Goal: Information Seeking & Learning: Learn about a topic

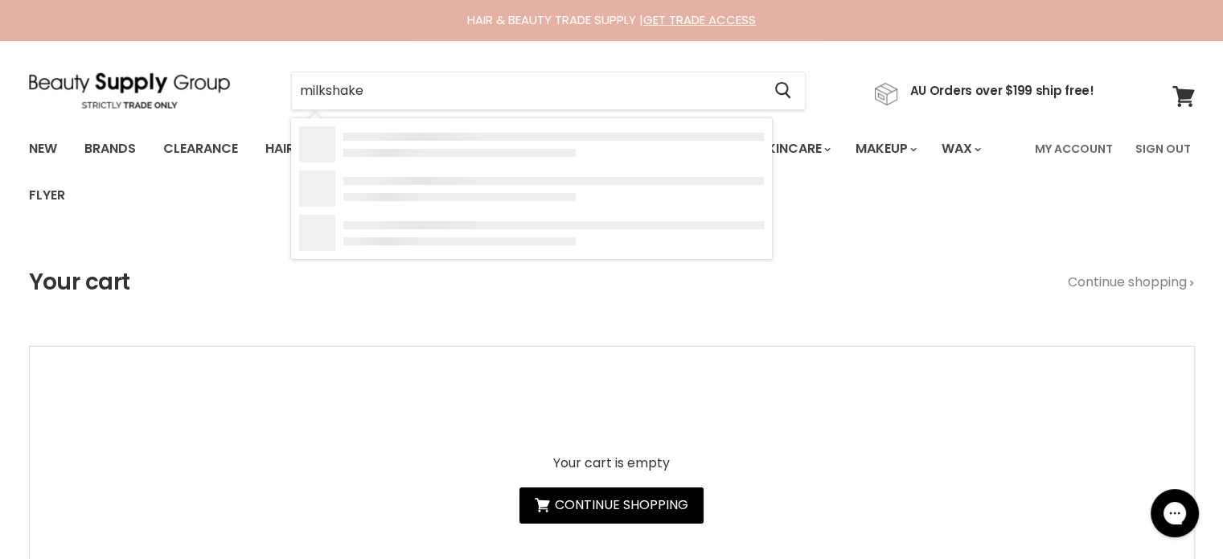
type input "milkshake"
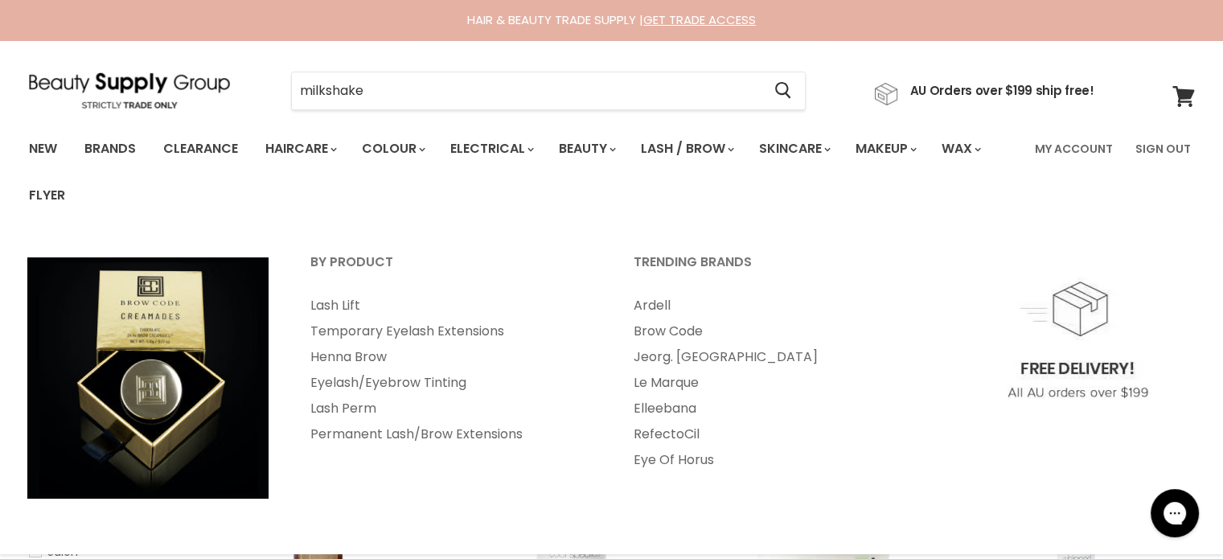
type input "milkshake"
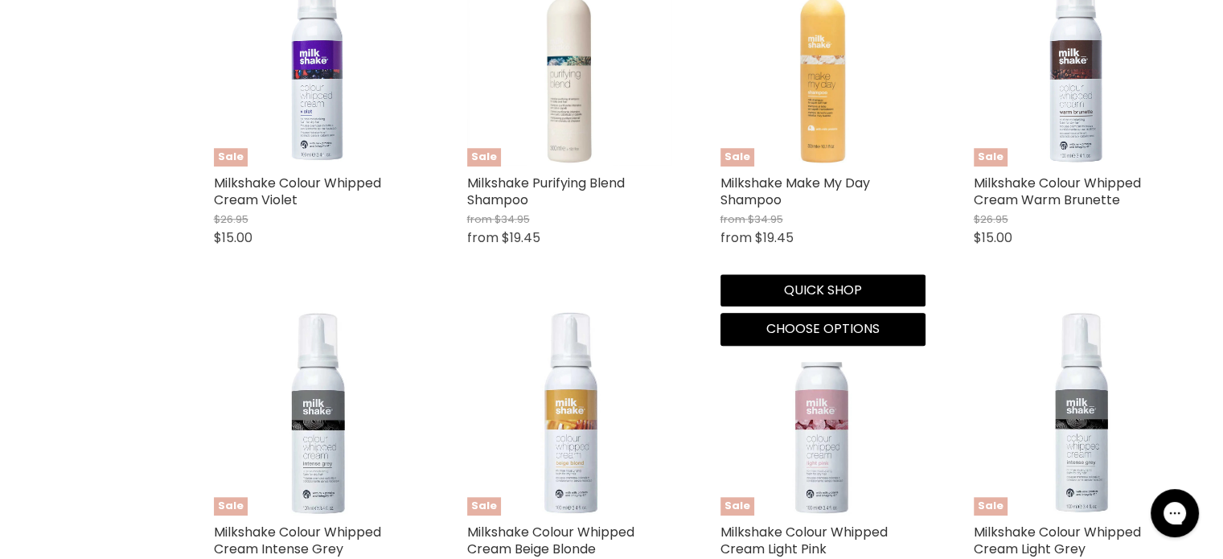
scroll to position [1770, 0]
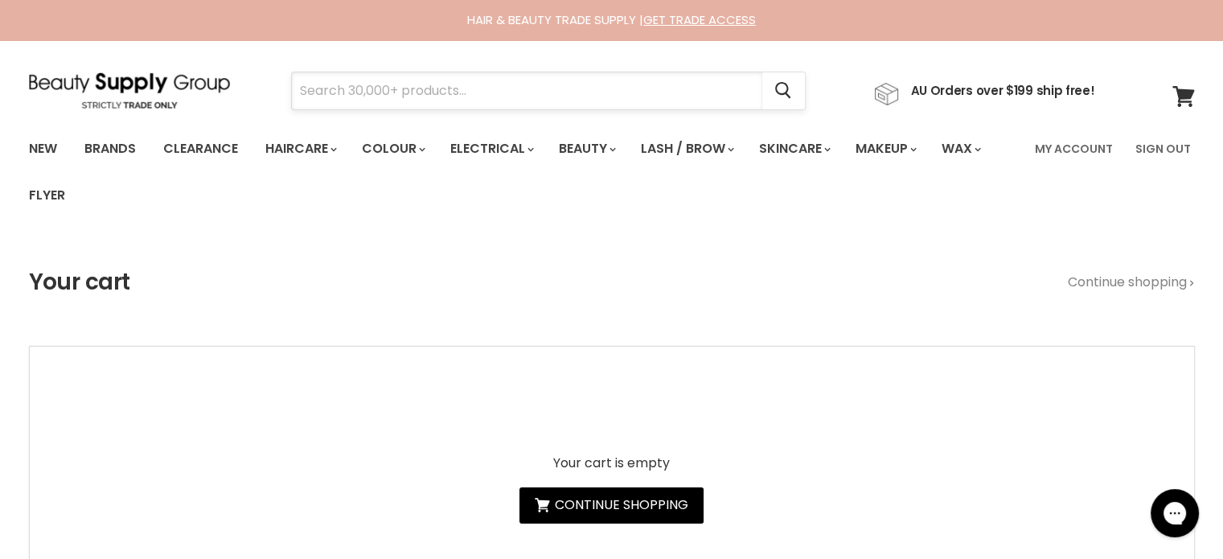
click at [488, 105] on input "Search" at bounding box center [527, 90] width 471 height 37
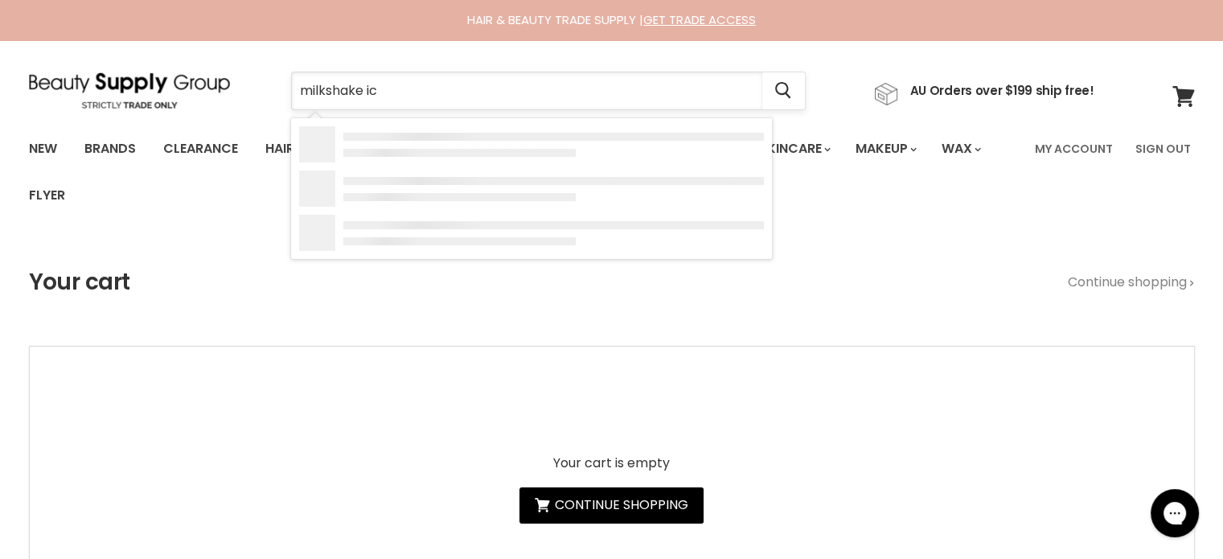
type input "milkshake icy"
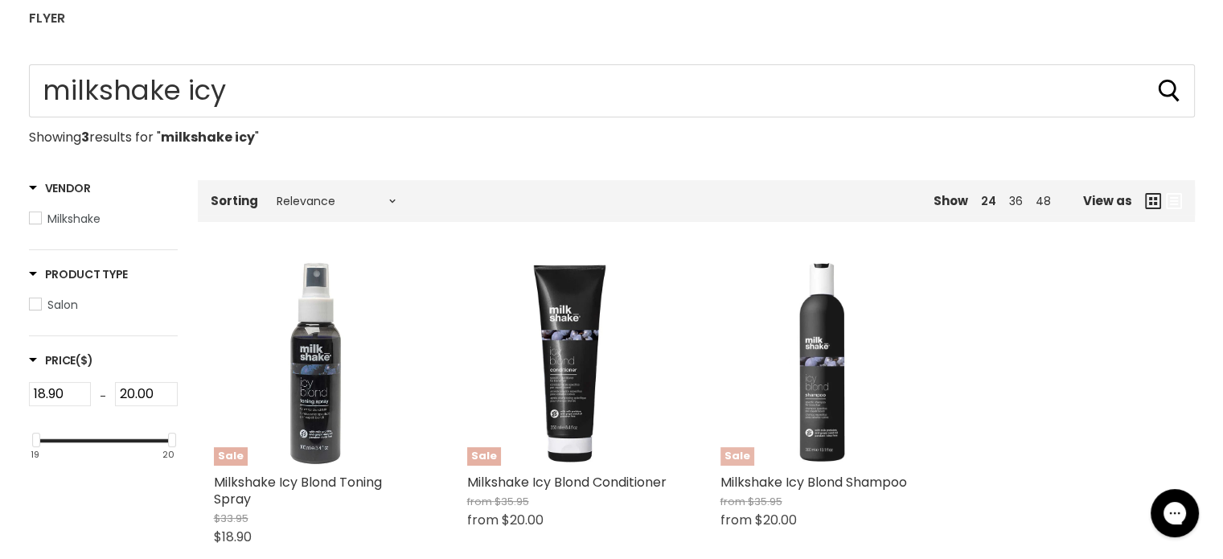
scroll to position [322, 0]
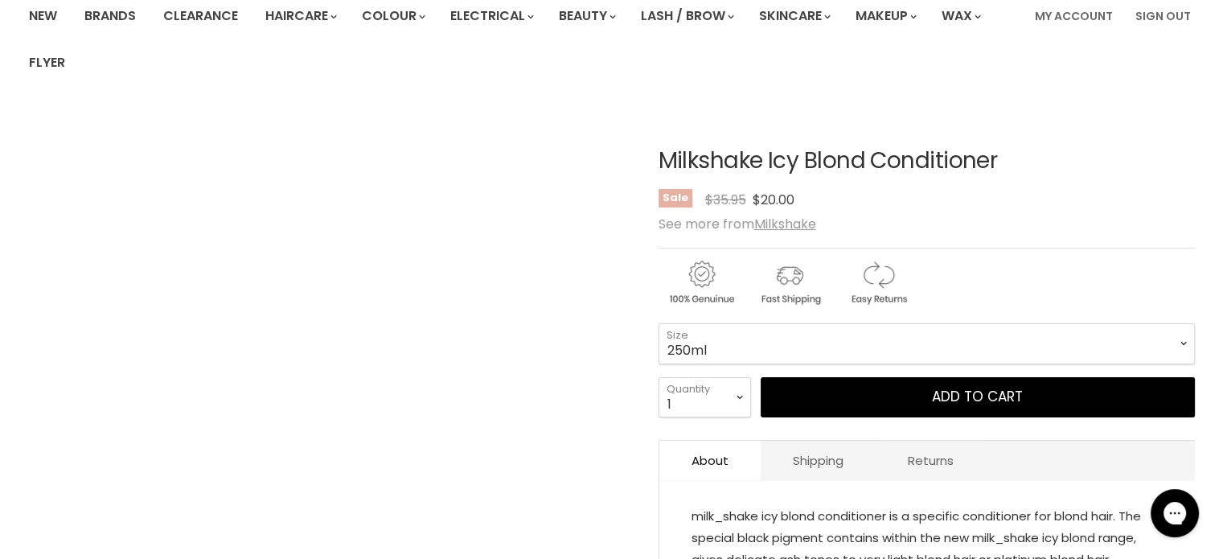
scroll to position [241, 0]
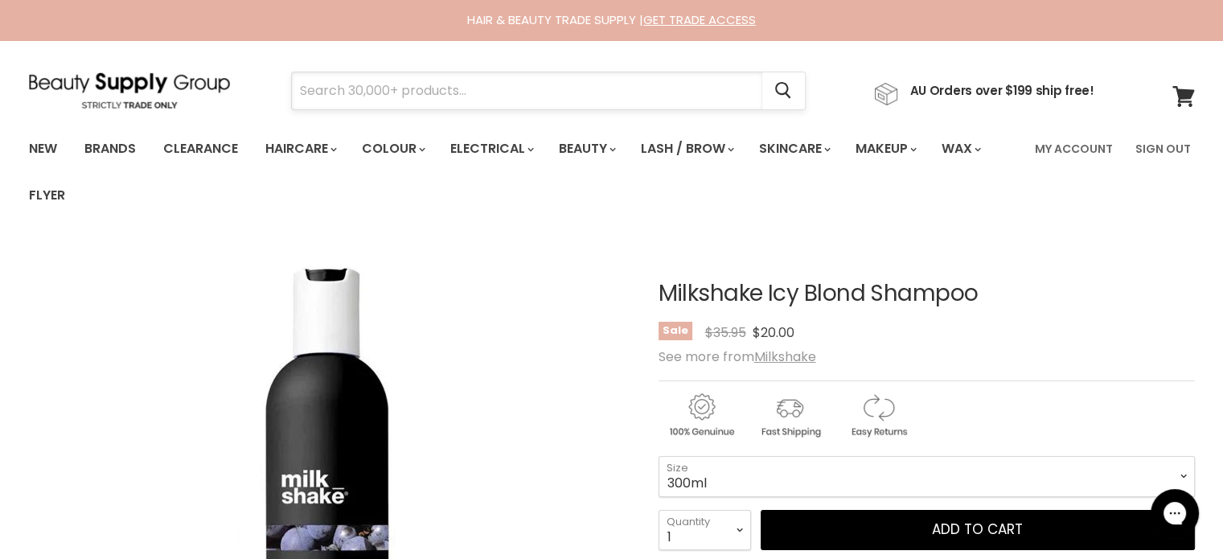
click at [460, 98] on input "Search" at bounding box center [527, 90] width 471 height 37
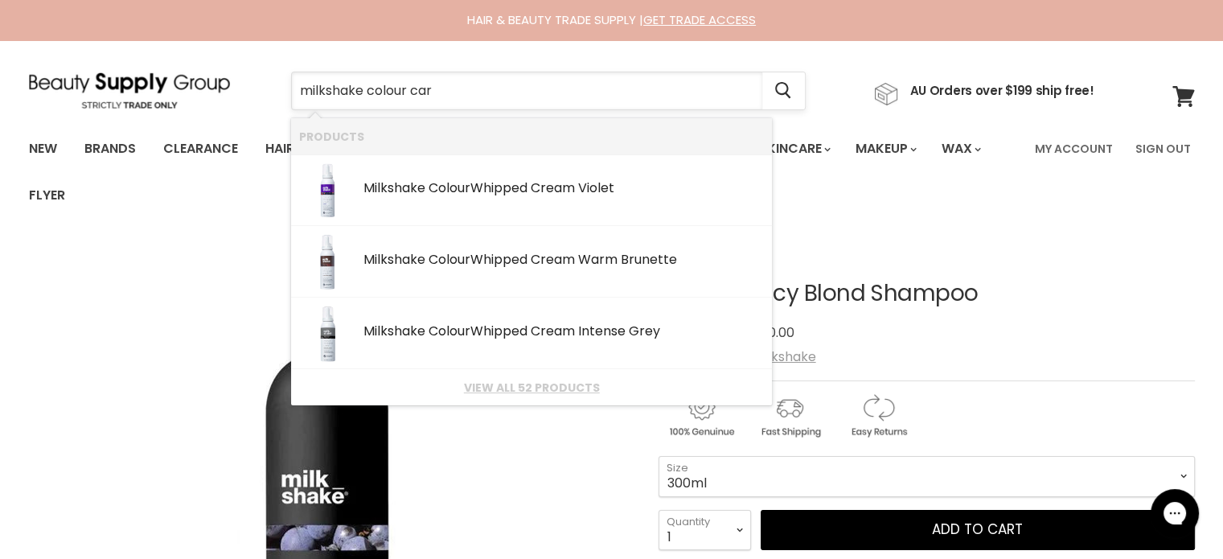
type input "milkshake colour care"
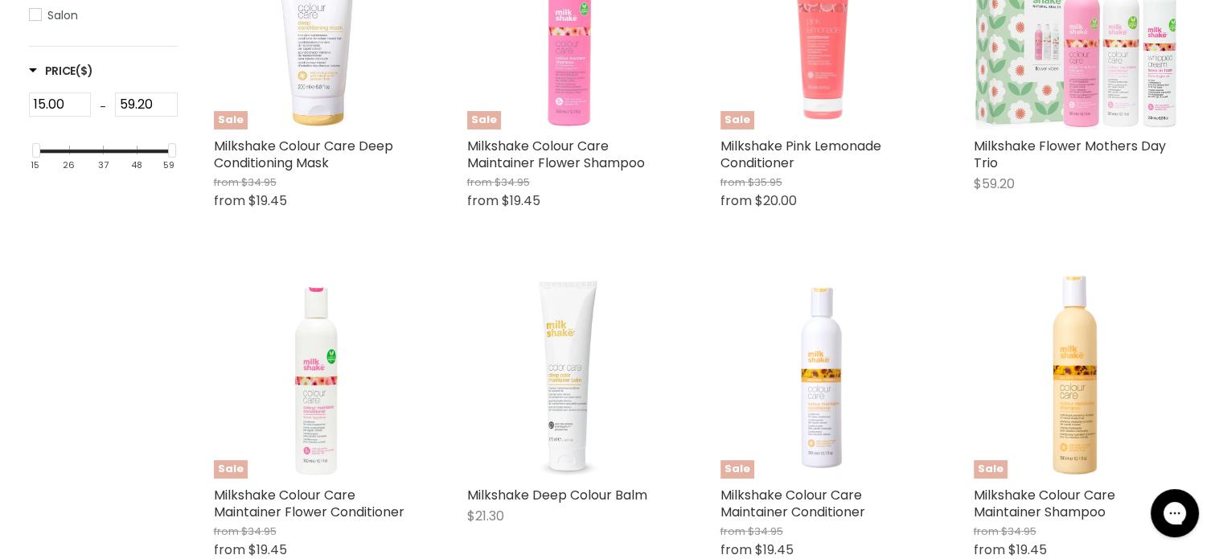
scroll to position [643, 0]
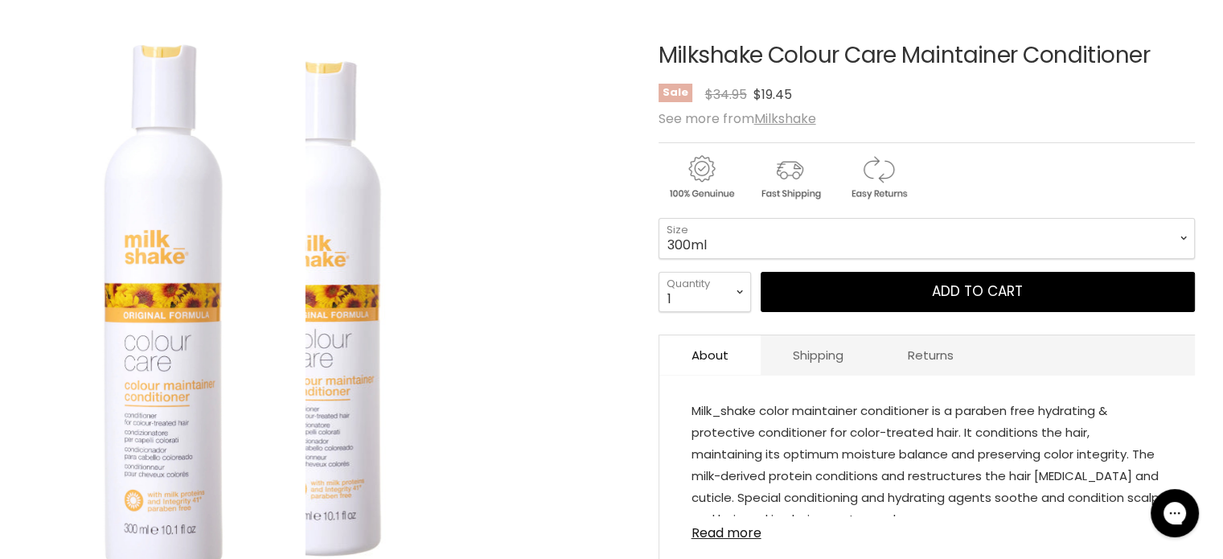
scroll to position [241, 0]
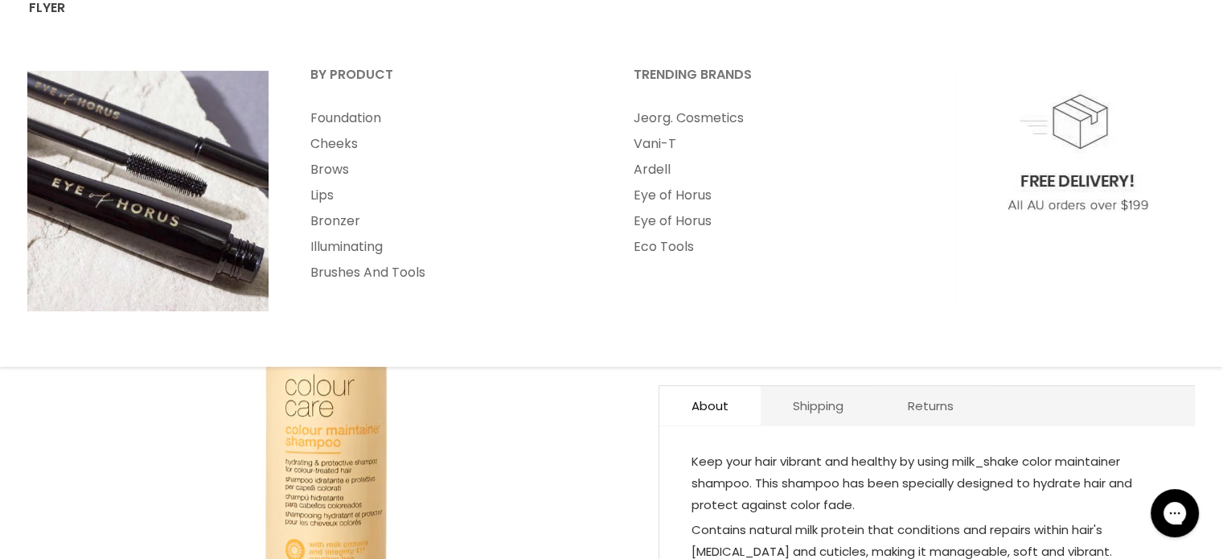
scroll to position [402, 0]
